Goal: Navigation & Orientation: Find specific page/section

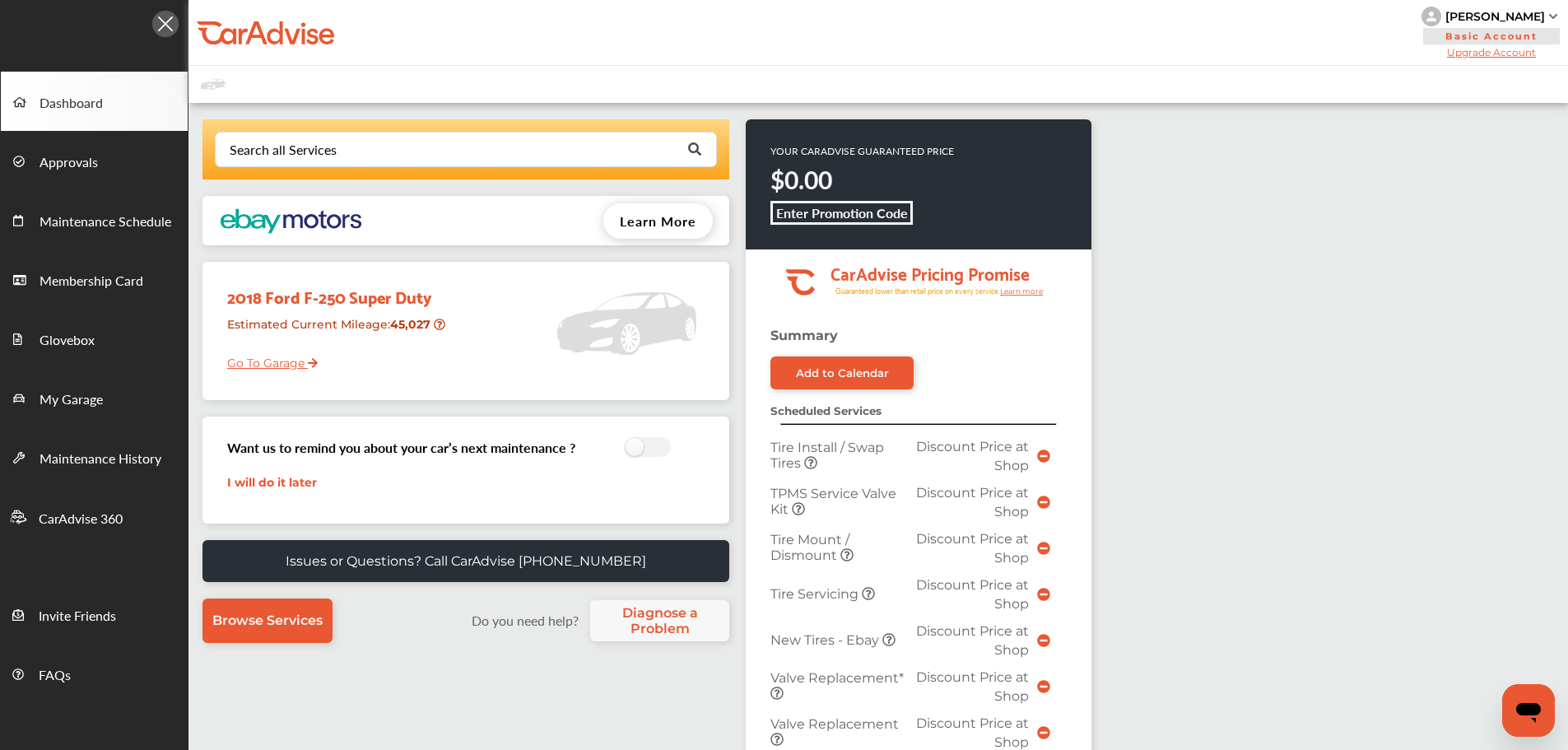
click at [251, 364] on link "Go To Garage" at bounding box center [266, 359] width 103 height 31
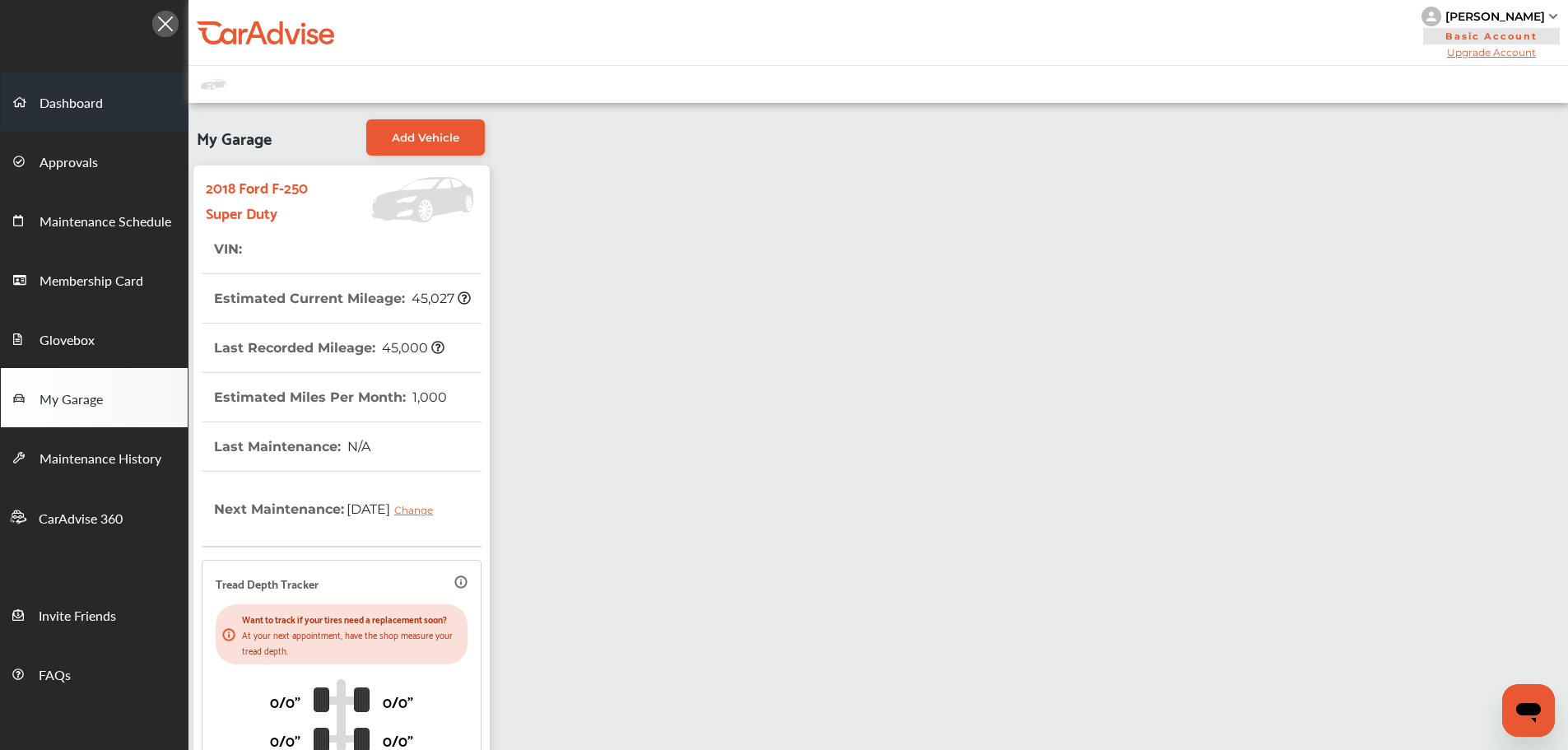
click at [72, 91] on link "Dashboard" at bounding box center [94, 101] width 187 height 59
